Goal: Go to known website: Access a specific website the user already knows

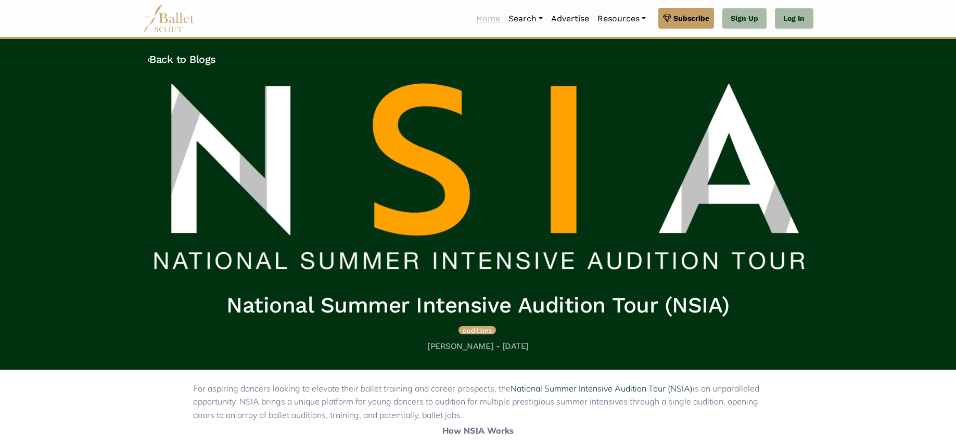
click at [481, 16] on link "Home" at bounding box center [488, 19] width 32 height 22
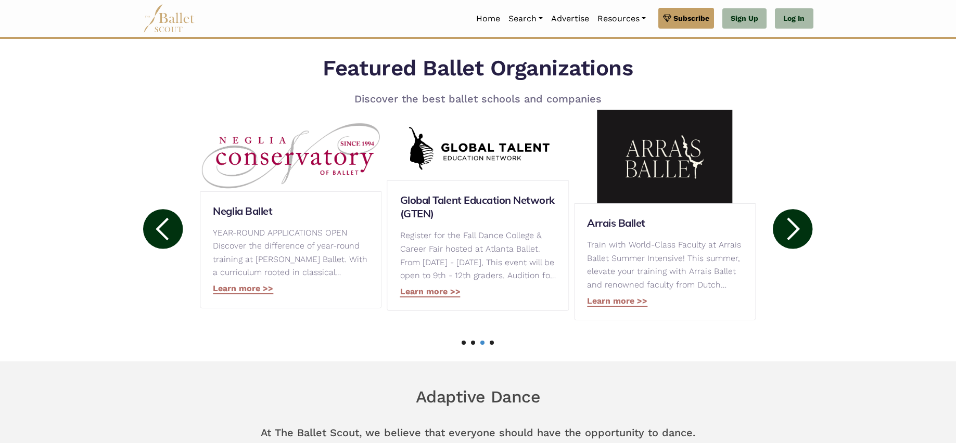
scroll to position [484, 0]
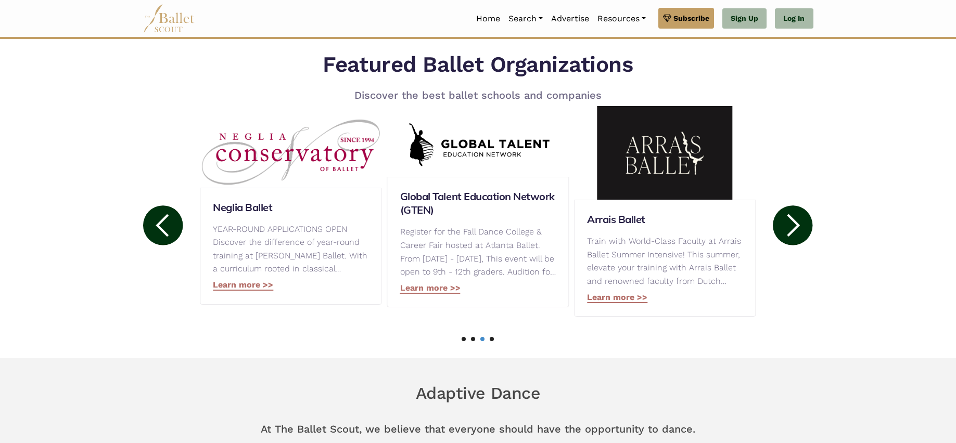
click at [157, 222] on circle at bounding box center [163, 226] width 40 height 40
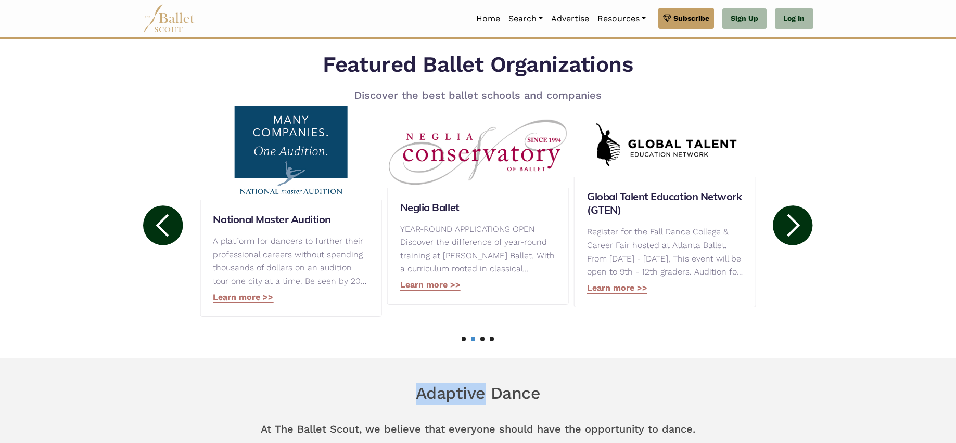
click at [157, 222] on circle at bounding box center [163, 226] width 40 height 40
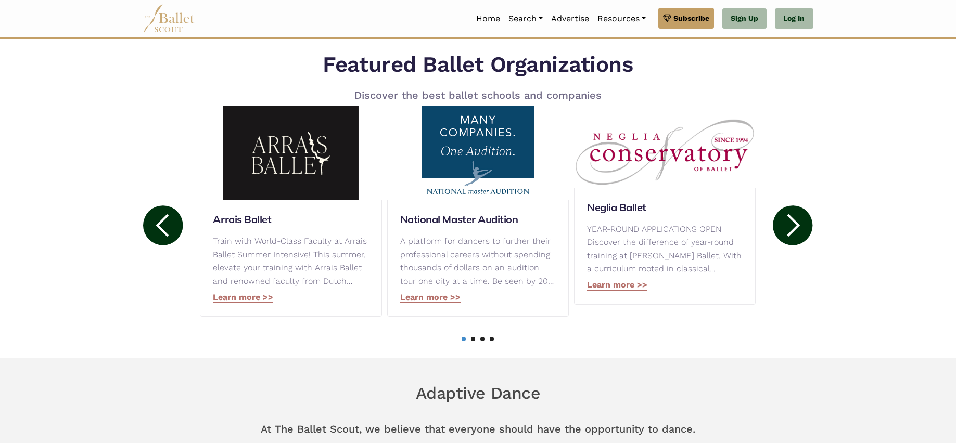
click at [157, 222] on circle at bounding box center [163, 226] width 40 height 40
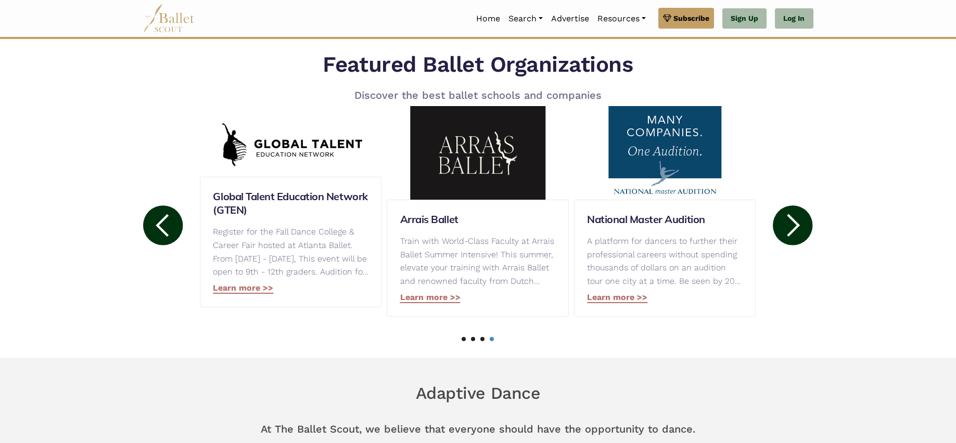
click at [157, 222] on circle at bounding box center [163, 226] width 40 height 40
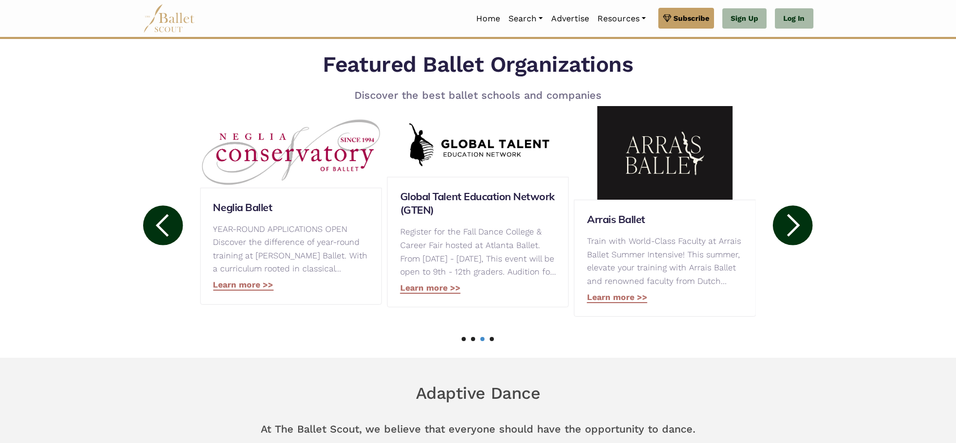
click at [157, 222] on circle at bounding box center [163, 226] width 40 height 40
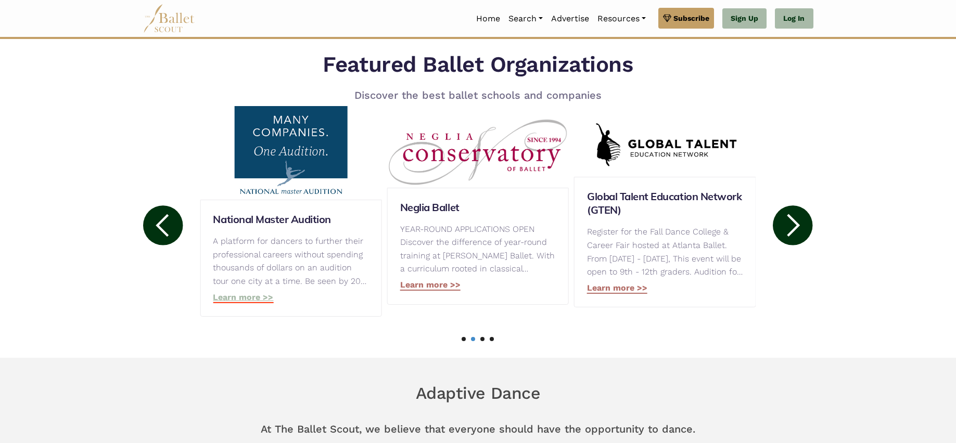
click at [234, 301] on link "Learn more >>" at bounding box center [243, 297] width 60 height 11
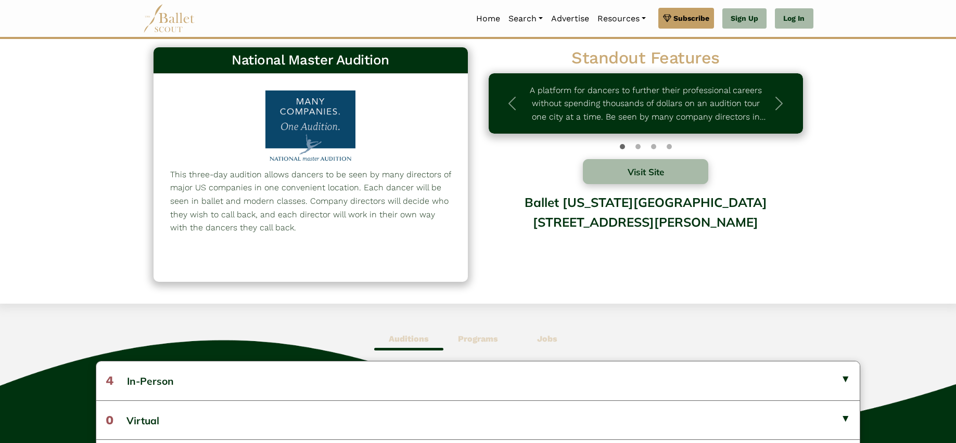
scroll to position [10, 0]
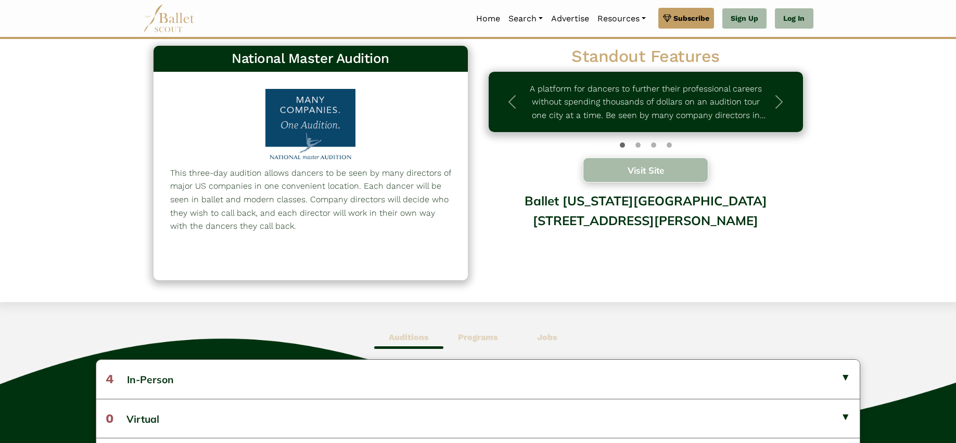
click at [610, 169] on button "Visit Site" at bounding box center [646, 170] width 126 height 25
